Goal: Navigation & Orientation: Find specific page/section

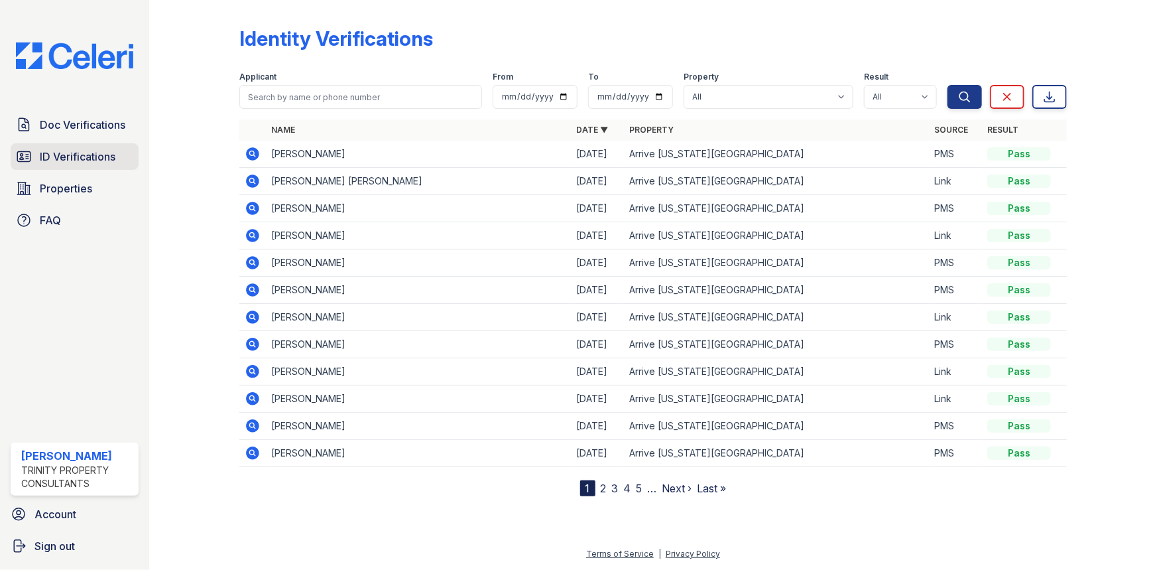
click at [54, 155] on span "ID Verifications" at bounding box center [78, 157] width 76 height 16
click at [74, 194] on span "Properties" at bounding box center [66, 188] width 52 height 16
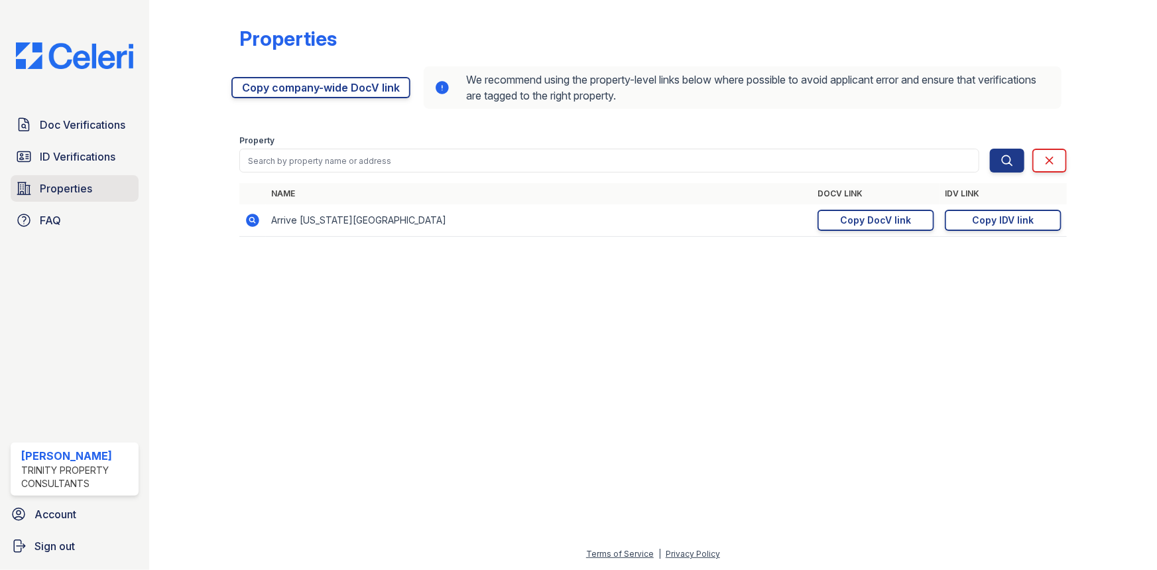
click at [77, 175] on link "Properties" at bounding box center [75, 188] width 128 height 27
click at [80, 166] on link "ID Verifications" at bounding box center [75, 156] width 128 height 27
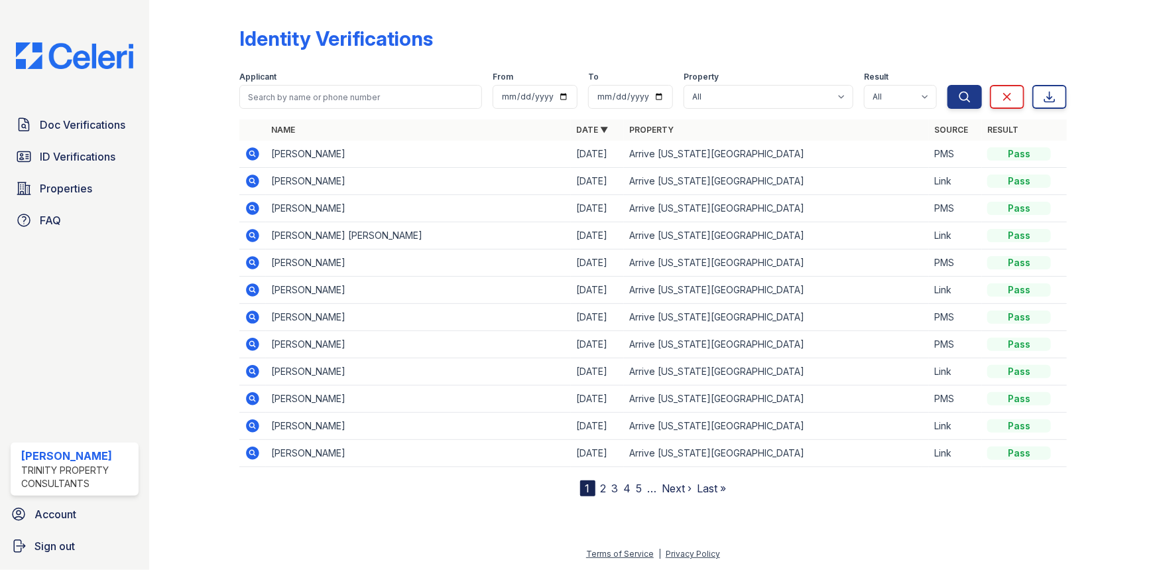
click at [252, 155] on icon at bounding box center [253, 154] width 16 height 16
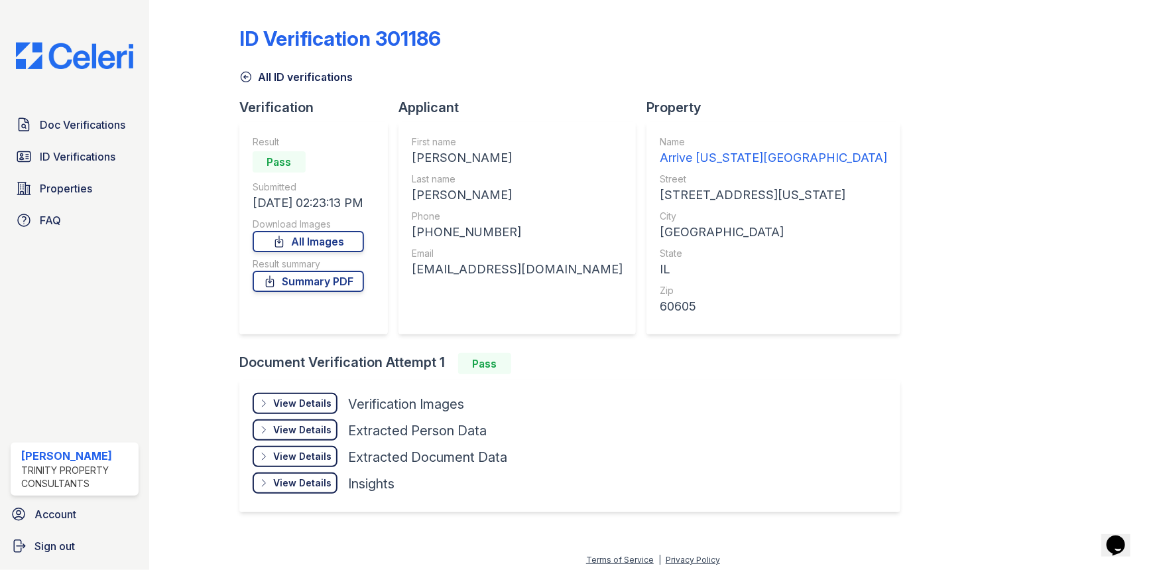
click at [67, 204] on div "Doc Verifications ID Verifications Properties FAQ" at bounding box center [74, 172] width 139 height 122
click at [68, 197] on link "Properties" at bounding box center [75, 188] width 128 height 27
